Goal: Task Accomplishment & Management: Manage account settings

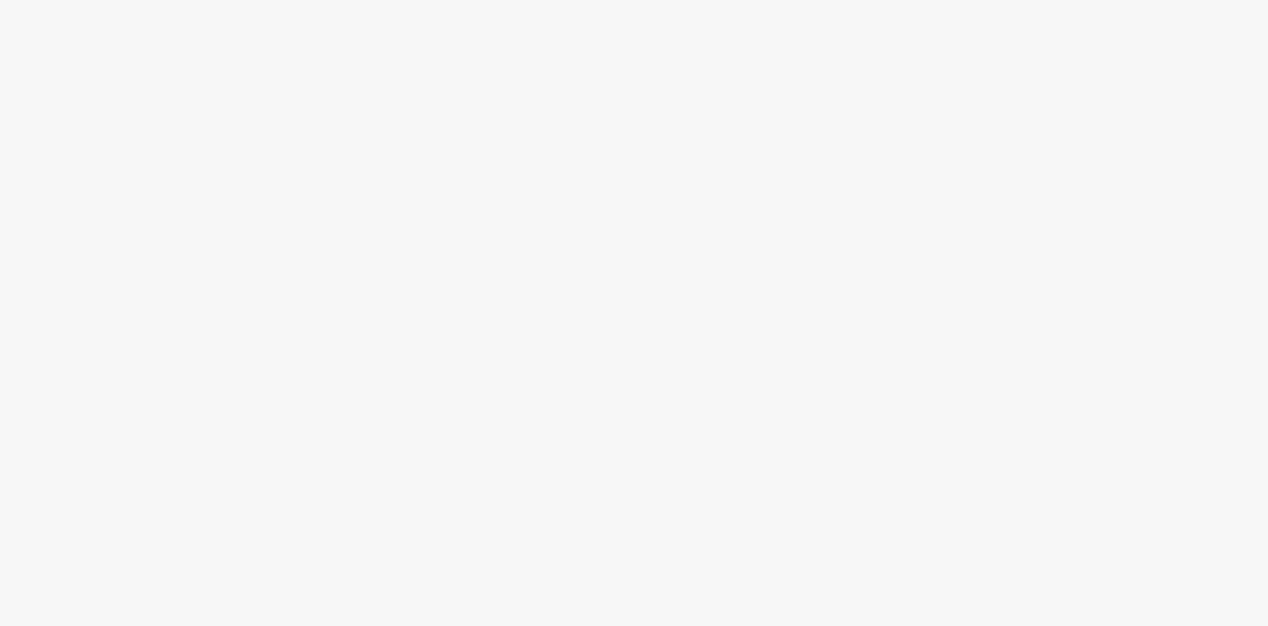
click at [576, 494] on body at bounding box center [634, 313] width 1268 height 626
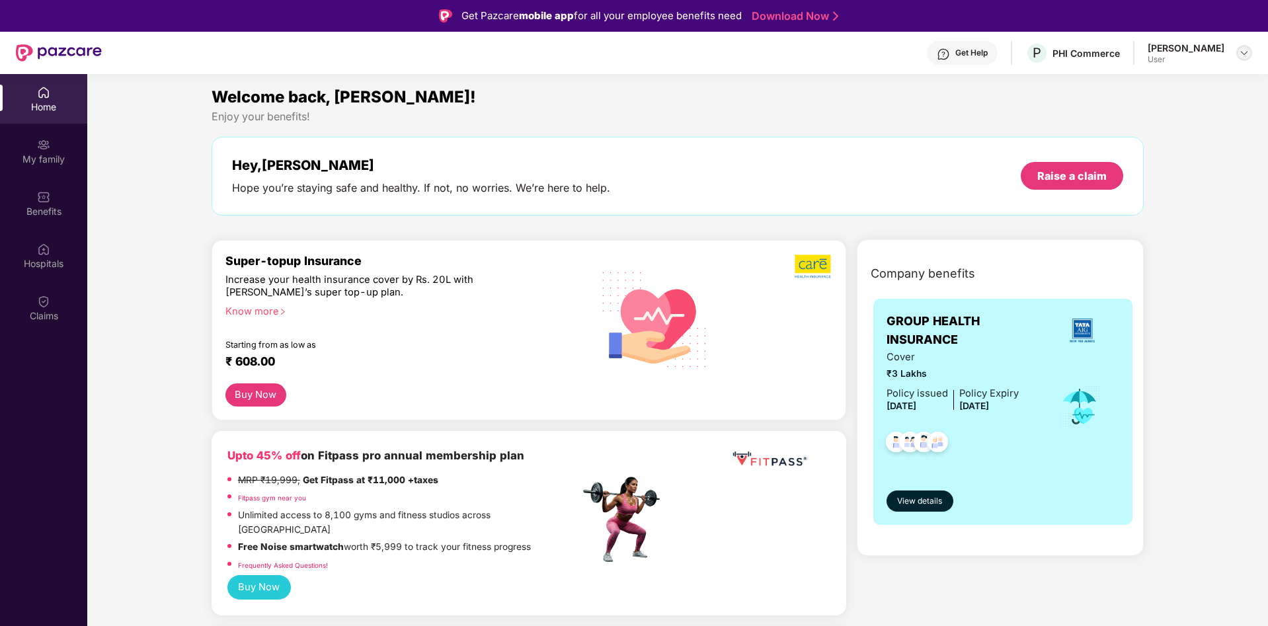
click at [1056, 50] on img at bounding box center [1244, 53] width 11 height 11
click at [1056, 80] on div "Switch to admin view" at bounding box center [1182, 84] width 172 height 26
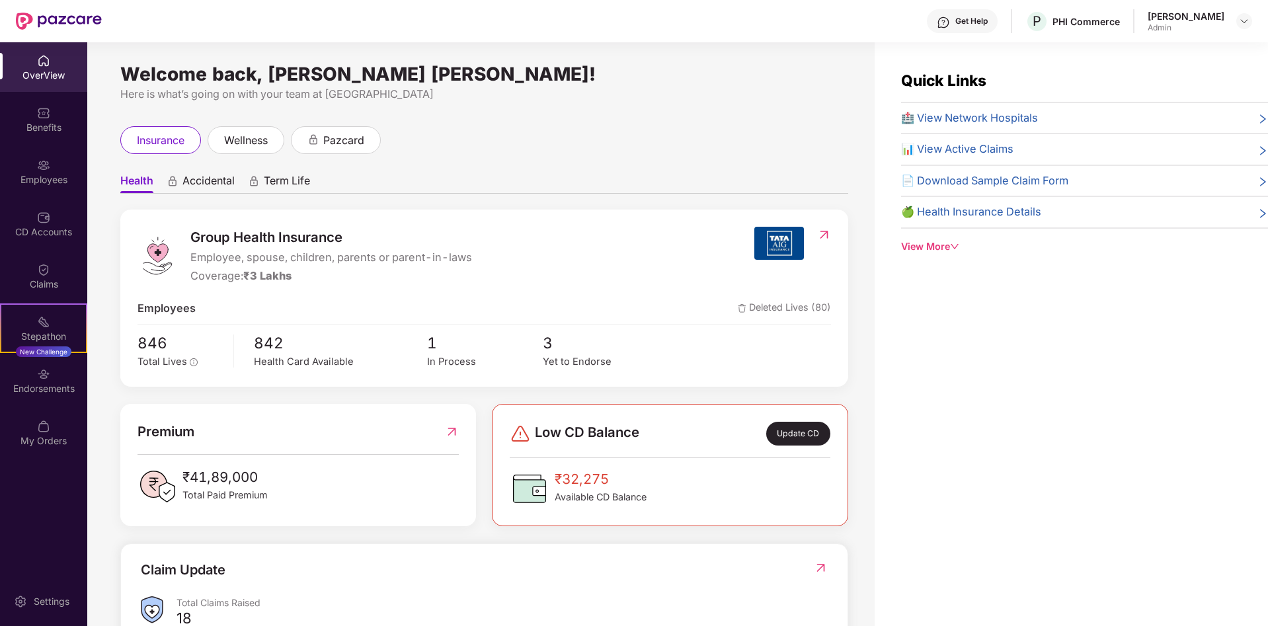
click at [62, 174] on div "Employees" at bounding box center [43, 179] width 87 height 13
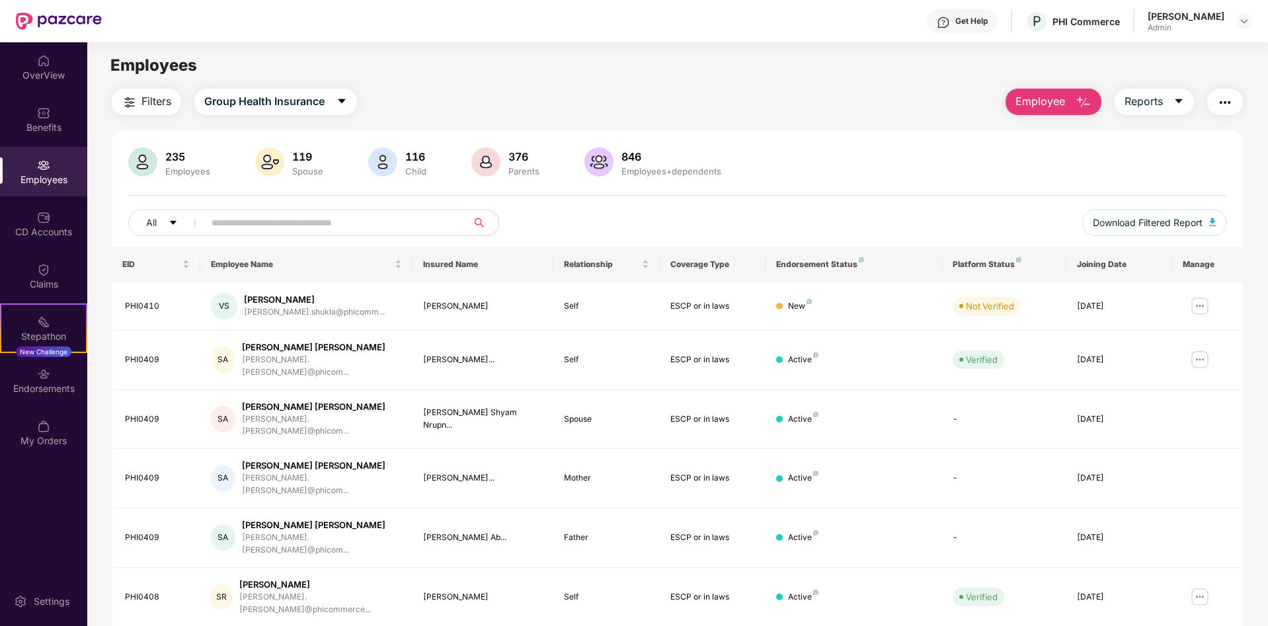
click at [280, 227] on input "text" at bounding box center [330, 223] width 237 height 20
click at [235, 232] on input "text" at bounding box center [330, 223] width 237 height 20
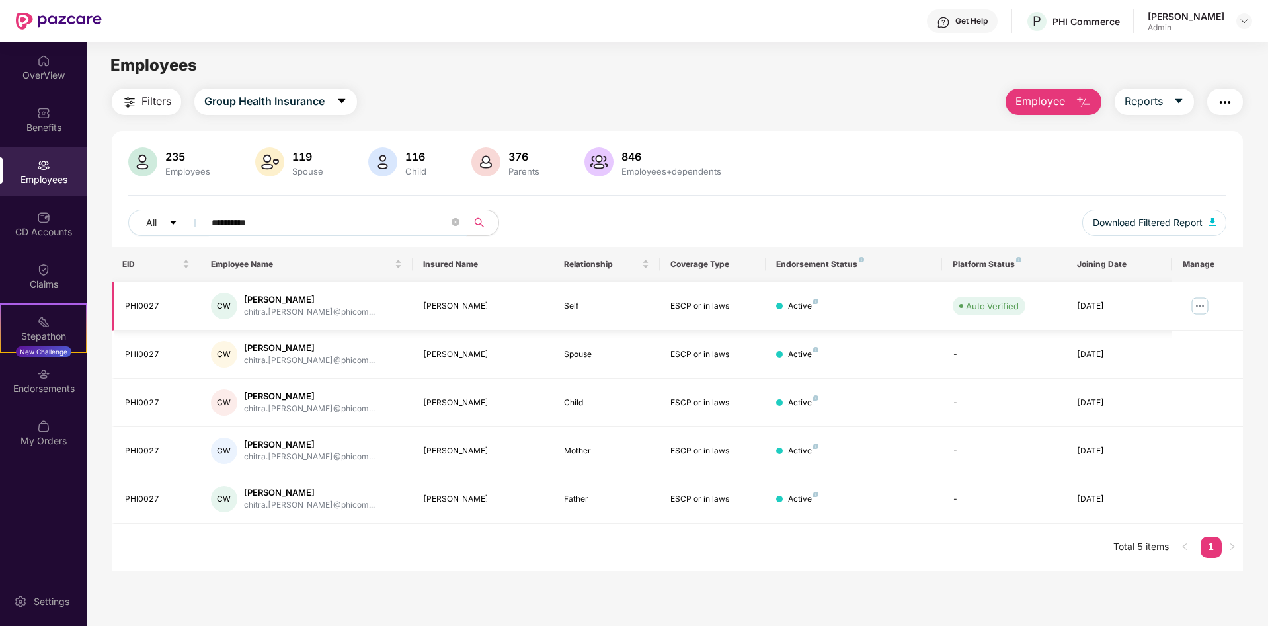
type input "**********"
click at [1056, 309] on img at bounding box center [1199, 305] width 21 height 21
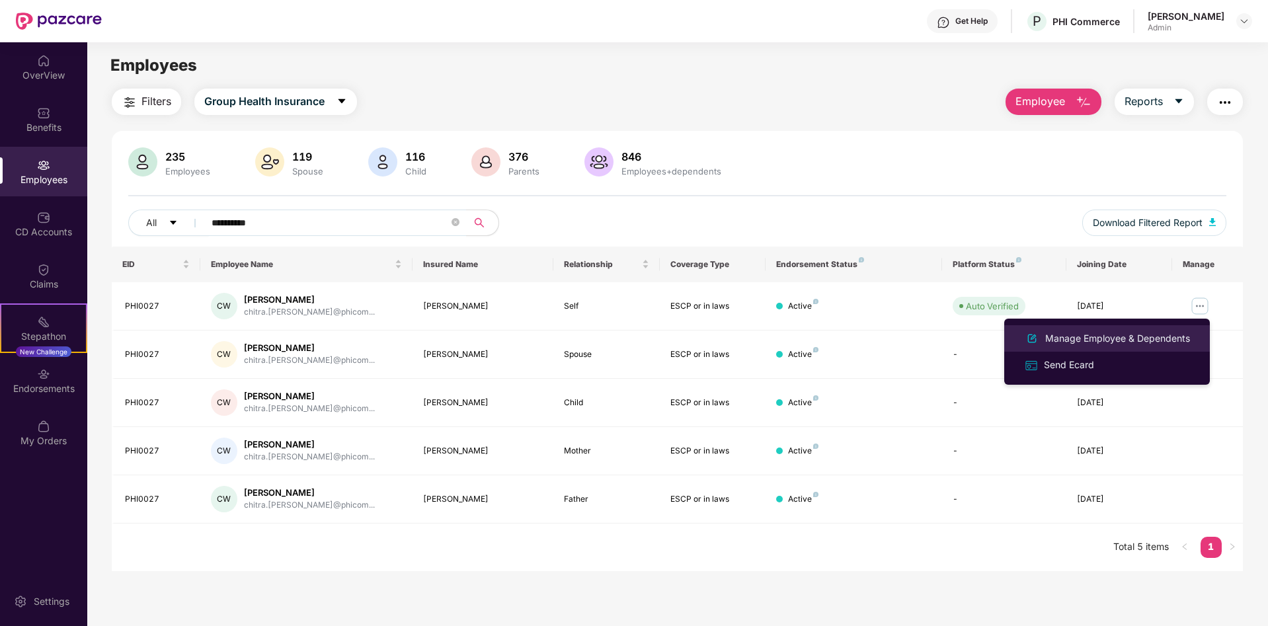
click at [1056, 335] on div "Manage Employee & Dependents" at bounding box center [1117, 338] width 150 height 15
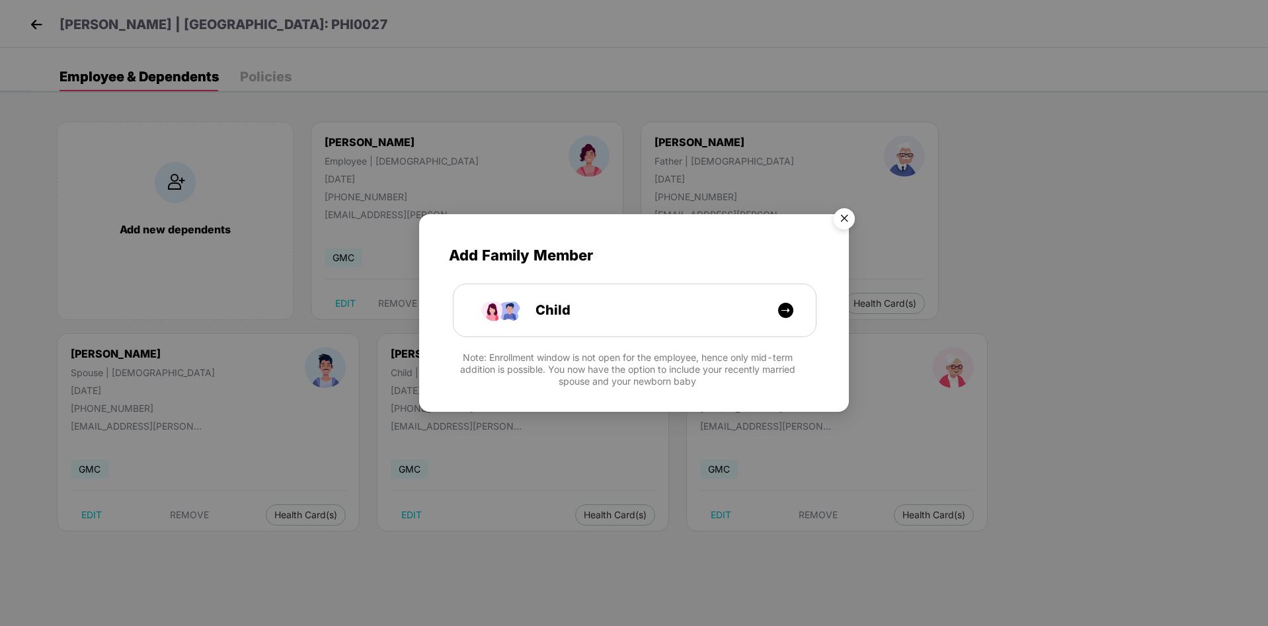
click at [847, 219] on img "Close" at bounding box center [844, 220] width 37 height 37
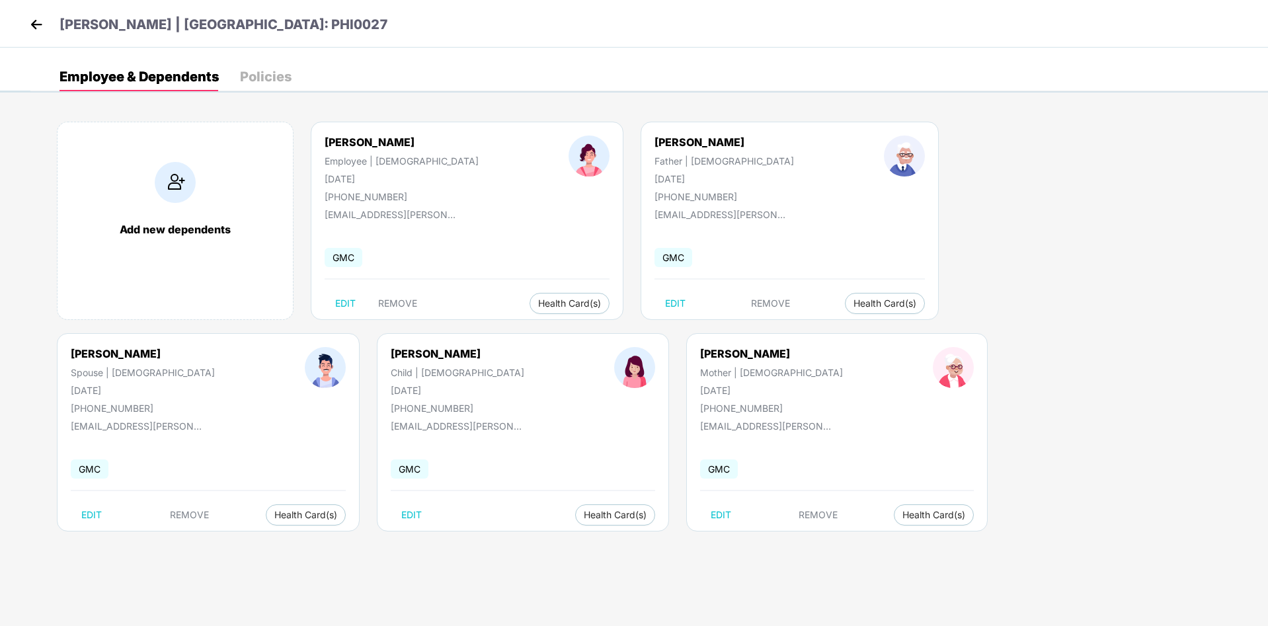
click at [35, 26] on img at bounding box center [36, 25] width 20 height 20
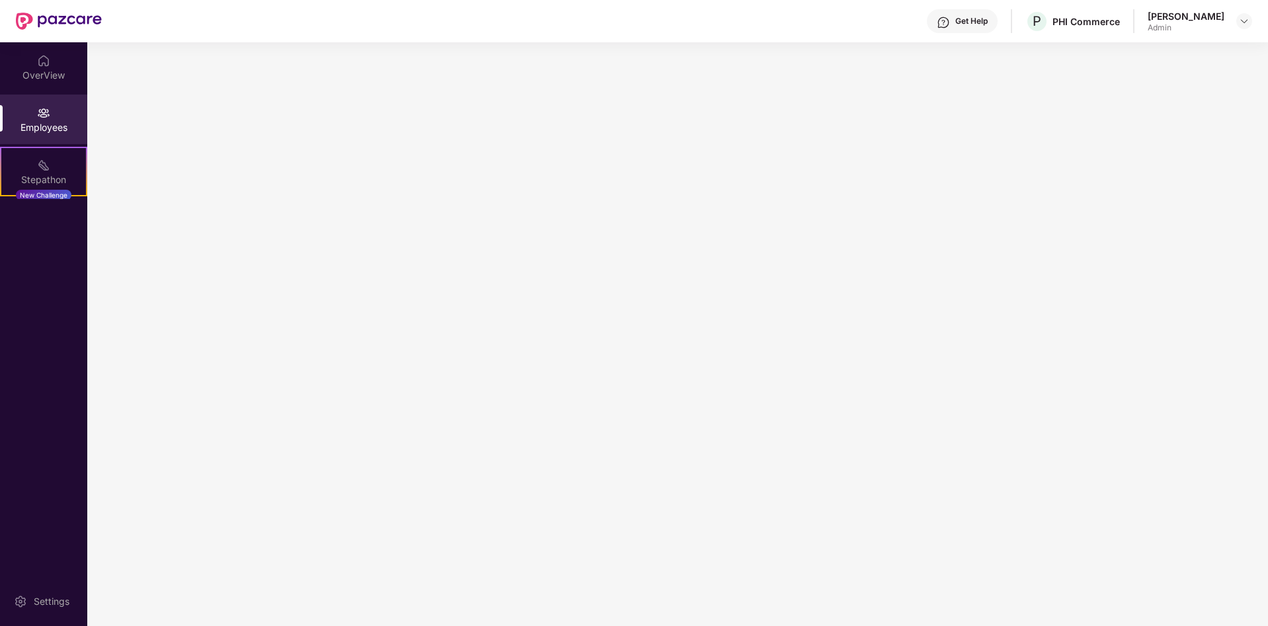
click at [50, 122] on div "Employees" at bounding box center [43, 127] width 87 height 13
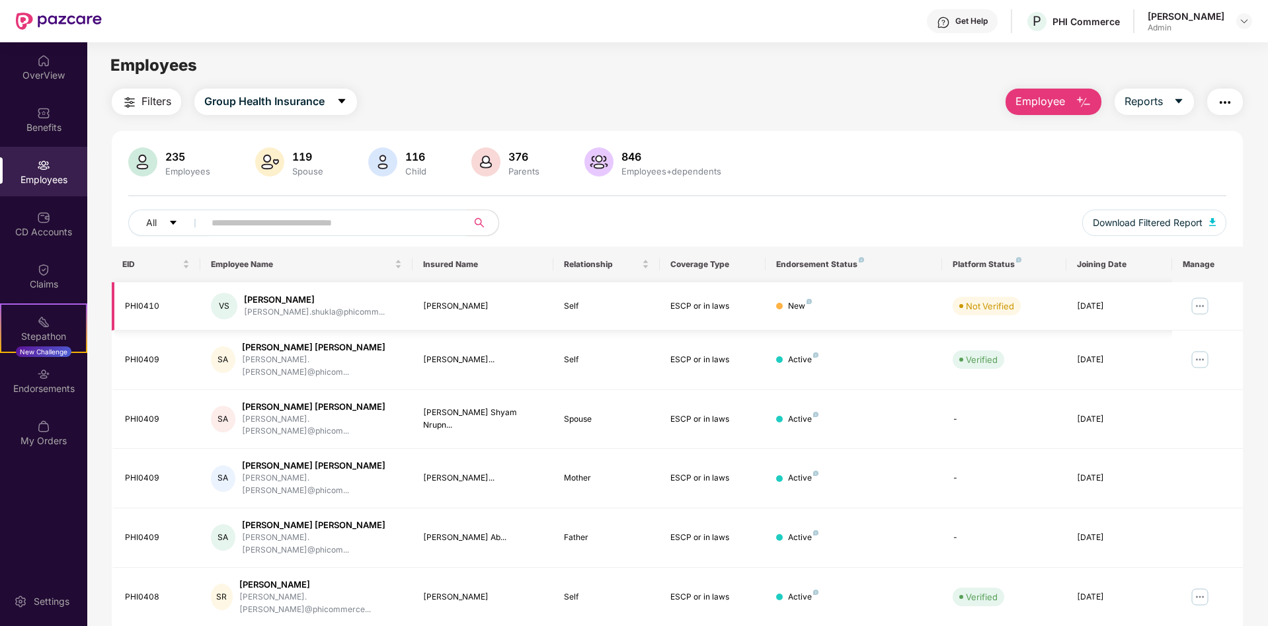
click at [149, 303] on div "PHI0410" at bounding box center [157, 306] width 65 height 13
copy div "PHI0410"
click at [251, 226] on input "text" at bounding box center [330, 223] width 237 height 20
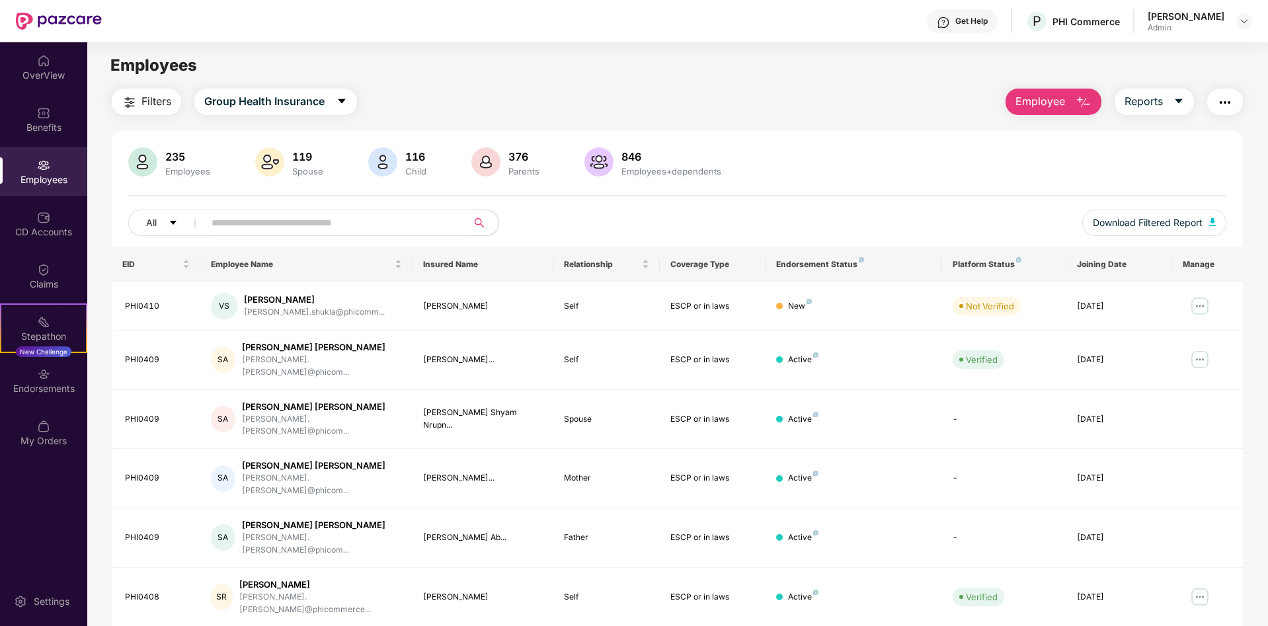
paste input "*******"
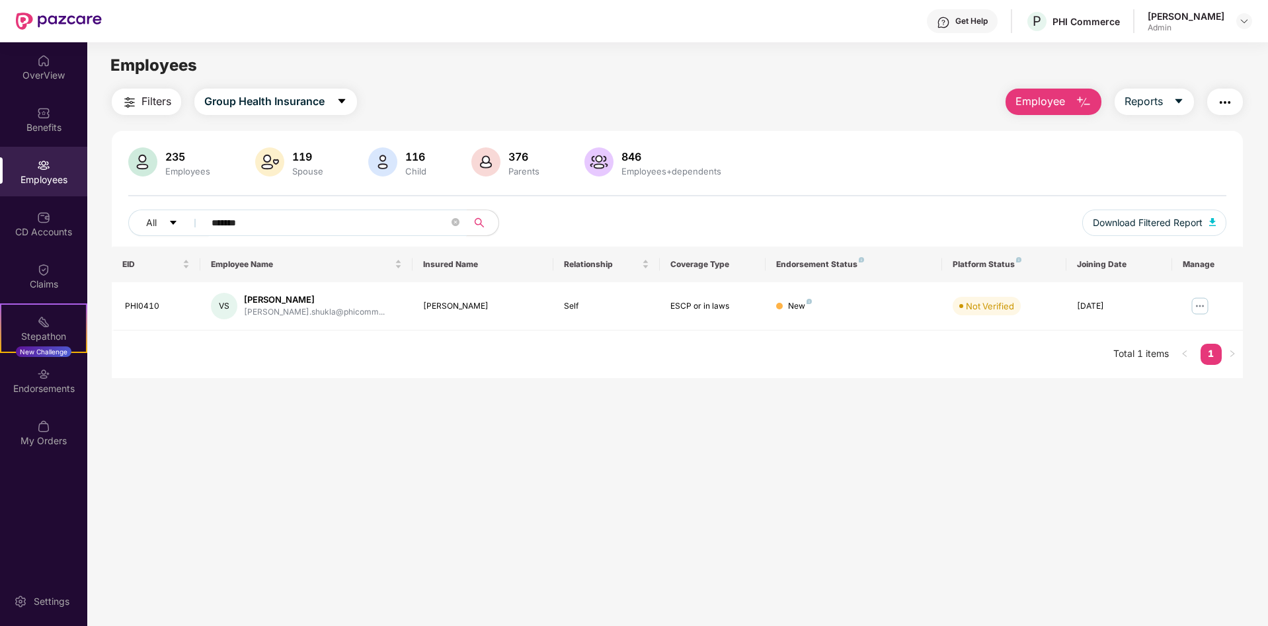
type input "*******"
click at [1056, 309] on img at bounding box center [1199, 305] width 21 height 21
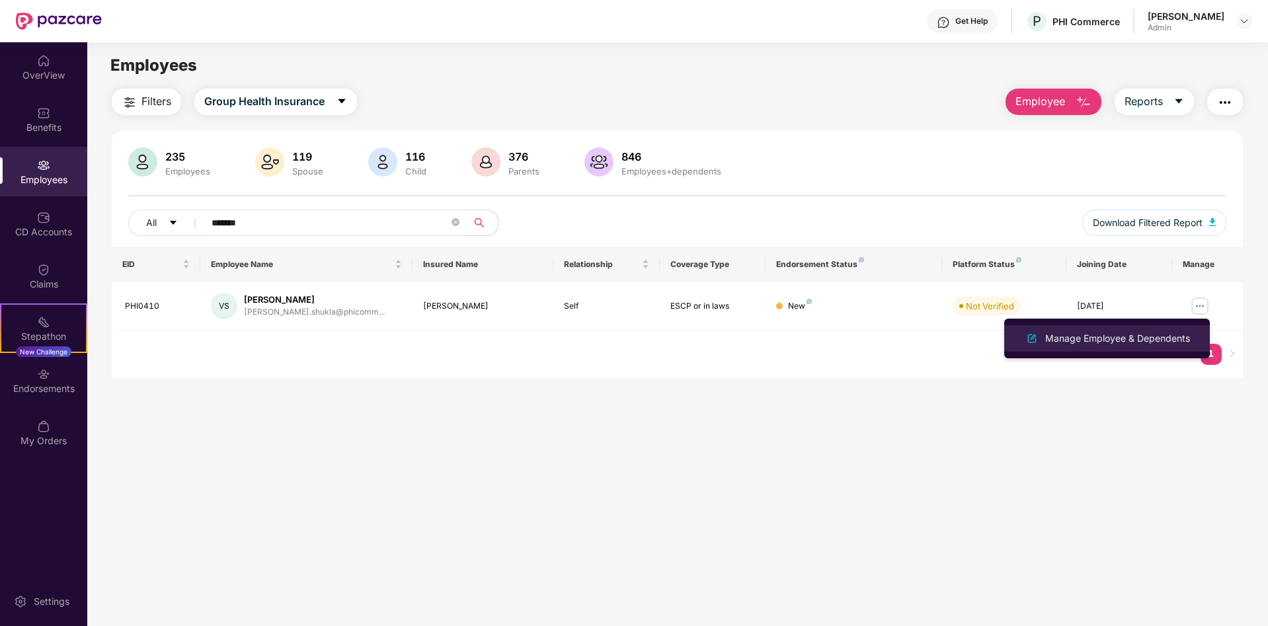
click at [1056, 342] on div "Manage Employee & Dependents" at bounding box center [1117, 338] width 150 height 15
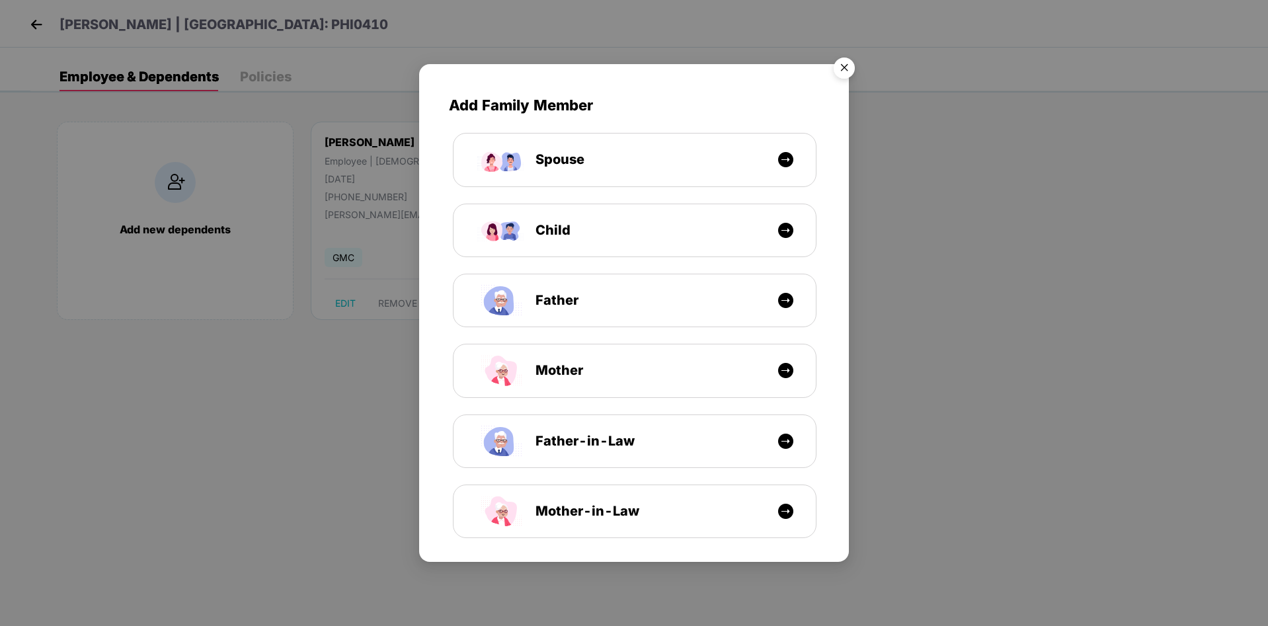
click at [852, 67] on img "Close" at bounding box center [844, 70] width 37 height 37
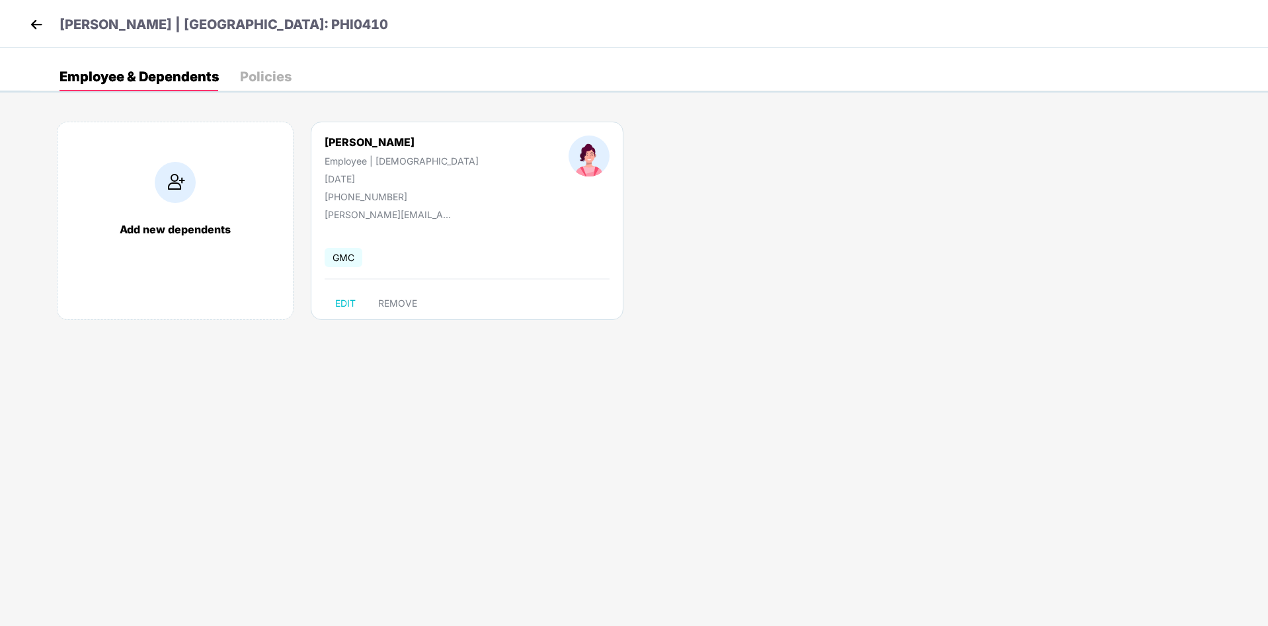
click at [31, 20] on img at bounding box center [36, 25] width 20 height 20
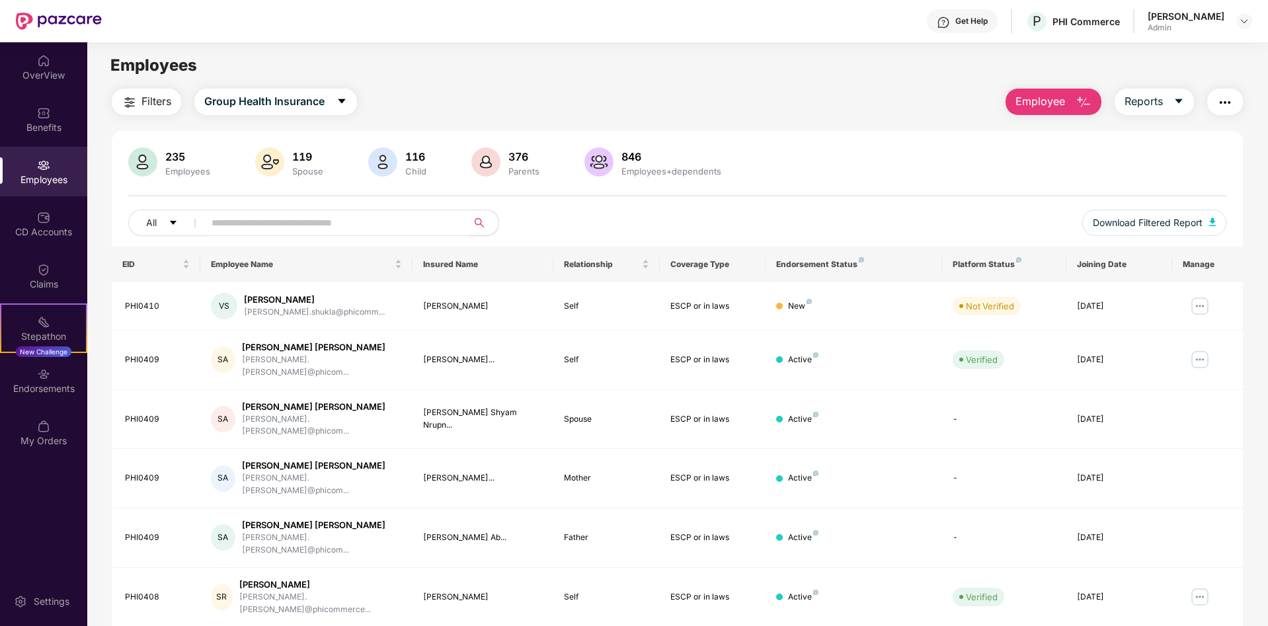
click at [252, 226] on input "text" at bounding box center [330, 223] width 237 height 20
paste input "*******"
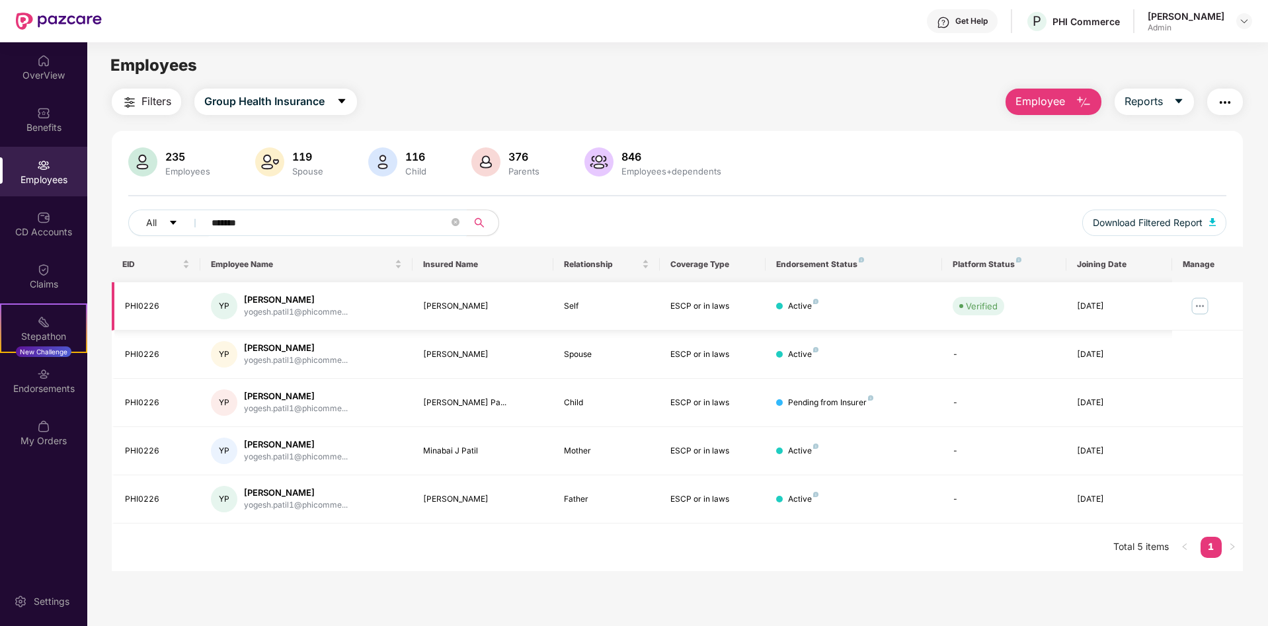
type input "*******"
click at [1056, 303] on img at bounding box center [1199, 305] width 21 height 21
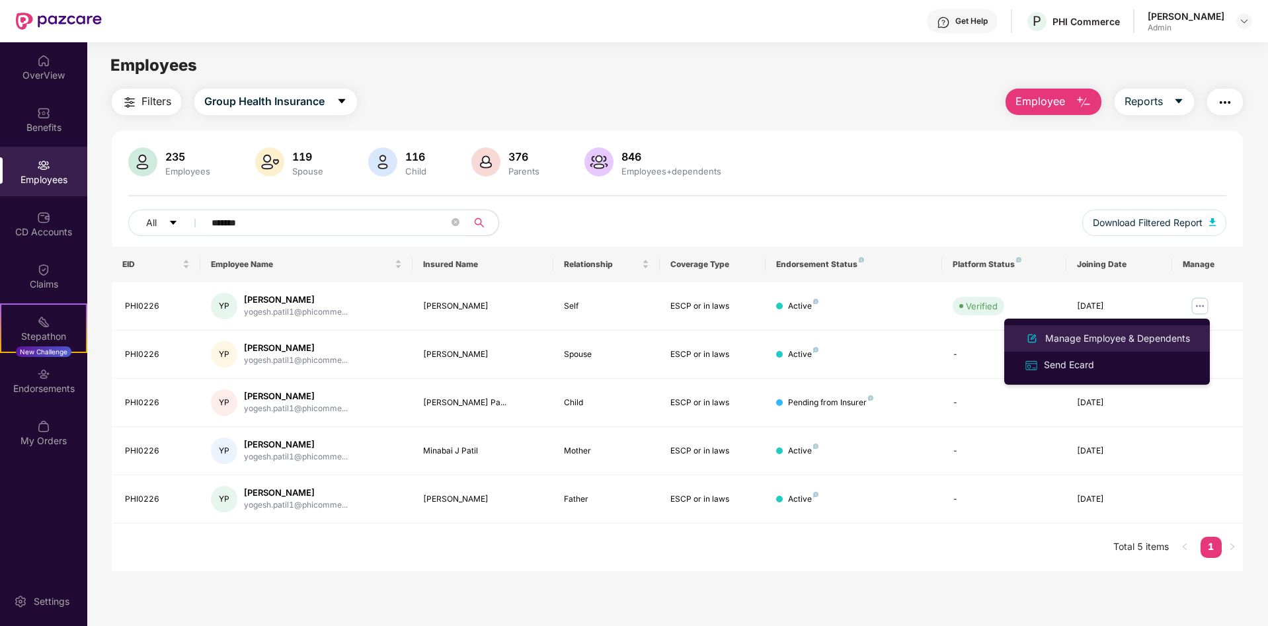
click at [1056, 332] on div "Manage Employee & Dependents" at bounding box center [1117, 338] width 150 height 15
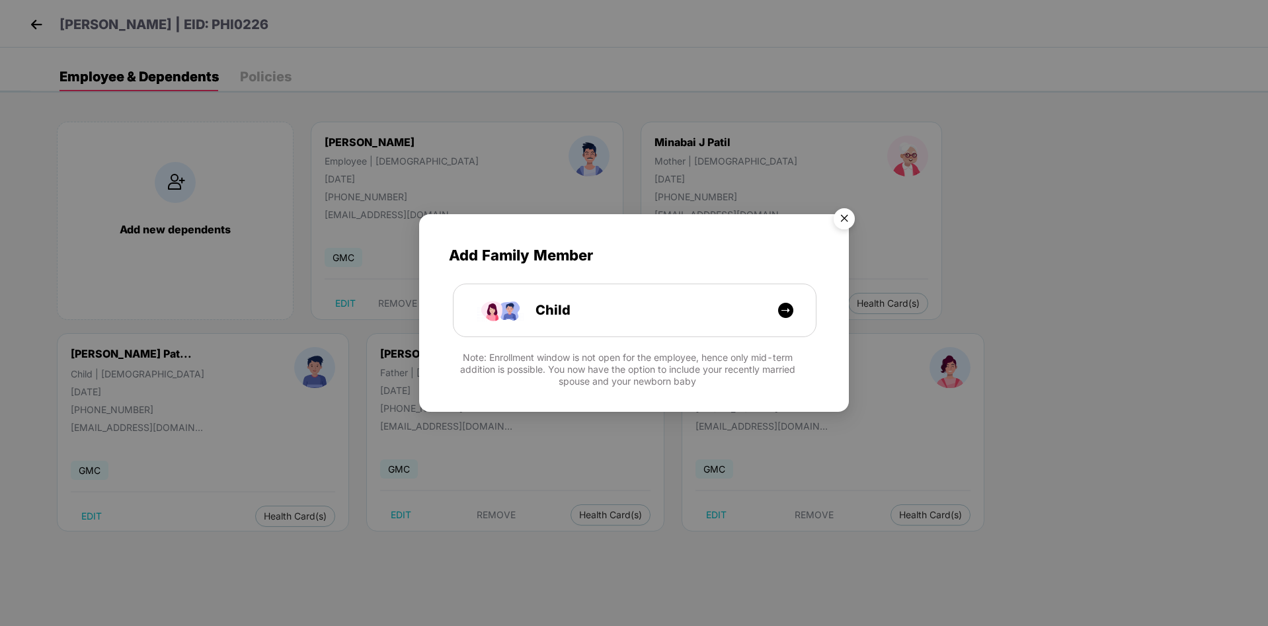
click at [850, 219] on img "Close" at bounding box center [844, 220] width 37 height 37
